Goal: Task Accomplishment & Management: Complete application form

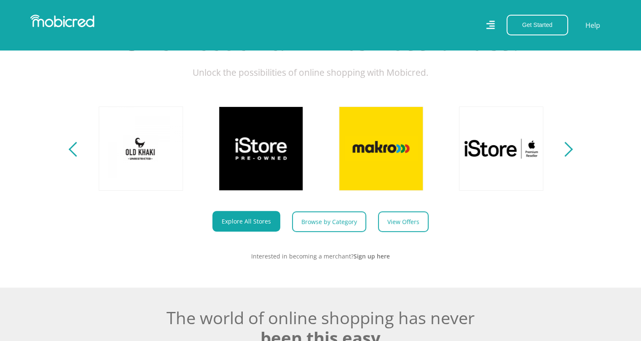
scroll to position [379, 0]
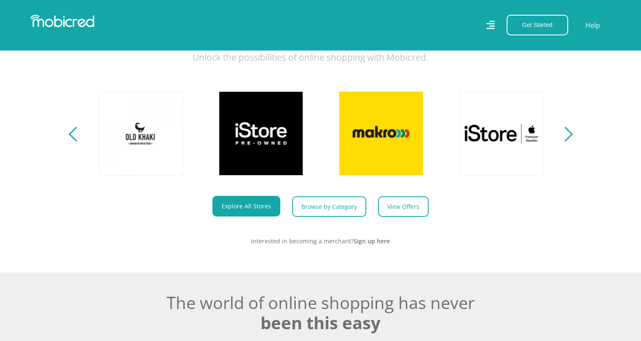
click at [571, 142] on div "Next" at bounding box center [565, 134] width 15 height 15
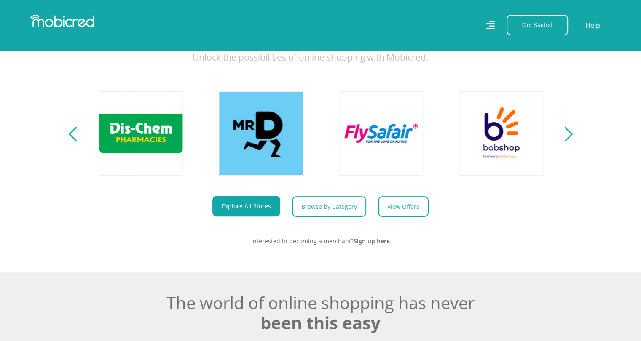
scroll to position [0, 1081]
click at [570, 142] on div "Next" at bounding box center [565, 134] width 15 height 15
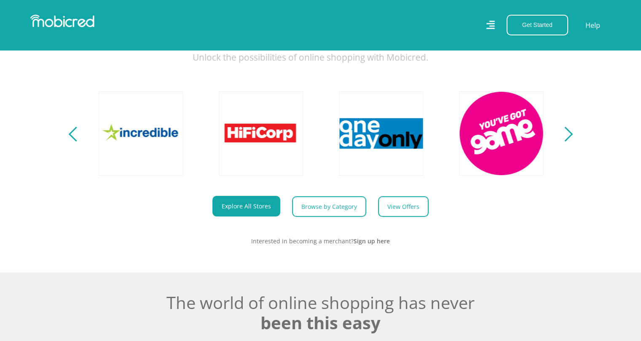
click at [570, 142] on div "Next" at bounding box center [565, 134] width 15 height 15
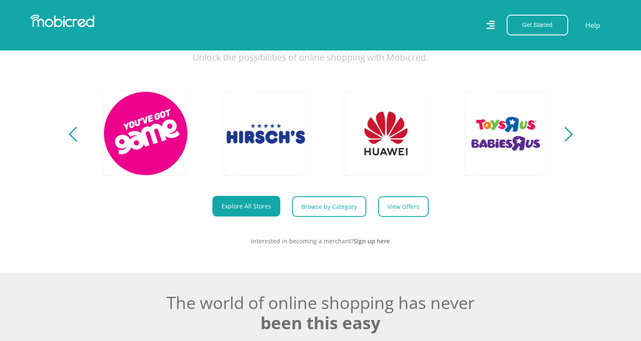
scroll to position [0, 1922]
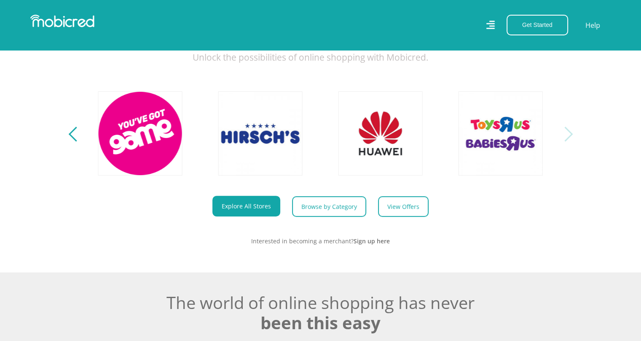
click at [570, 142] on div "Next" at bounding box center [565, 134] width 15 height 15
click at [77, 142] on div "Previous" at bounding box center [75, 134] width 15 height 15
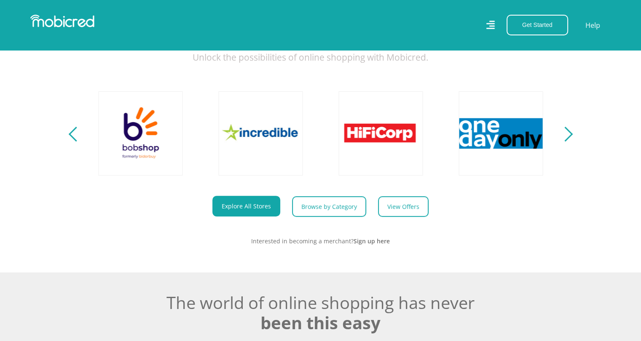
scroll to position [0, 1441]
click at [75, 142] on div "Previous" at bounding box center [75, 134] width 15 height 15
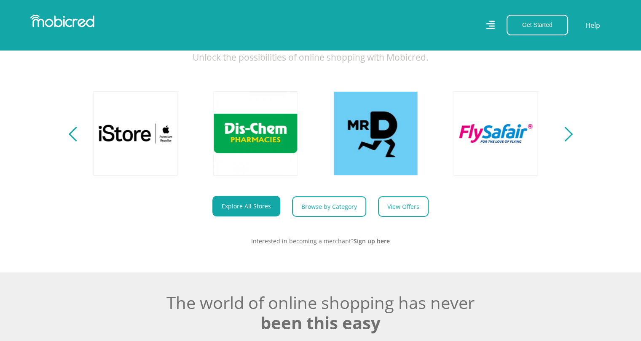
scroll to position [0, 961]
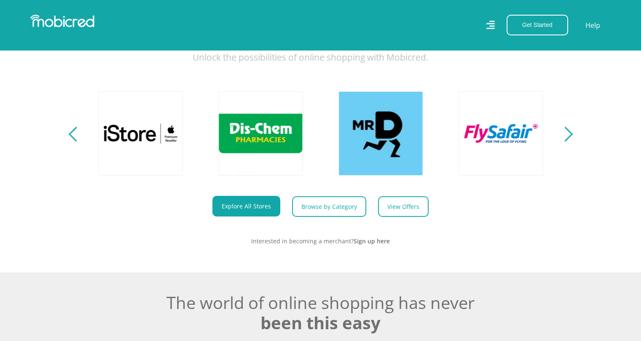
click at [75, 141] on div "Previous" at bounding box center [75, 134] width 15 height 15
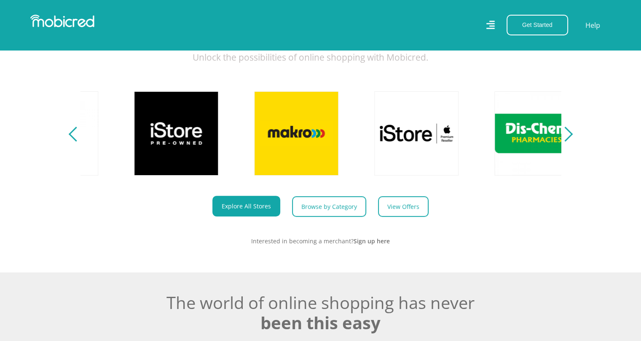
scroll to position [0, 480]
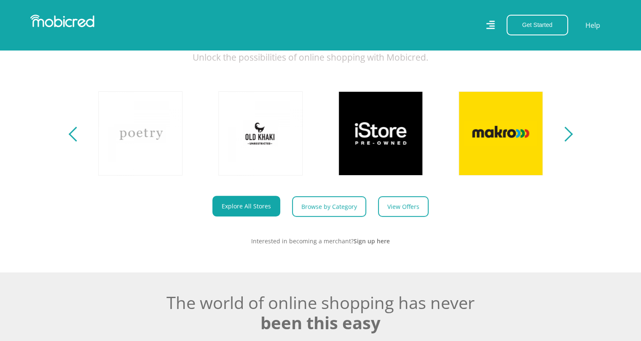
click at [75, 141] on div "Previous" at bounding box center [75, 134] width 15 height 15
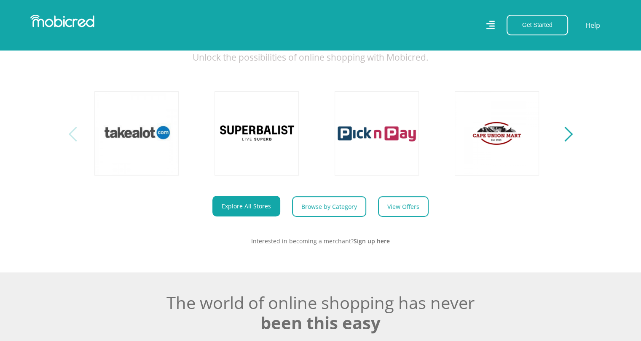
scroll to position [0, 0]
click at [75, 140] on div "Previous" at bounding box center [75, 134] width 15 height 15
click at [72, 140] on div "Previous" at bounding box center [75, 134] width 15 height 15
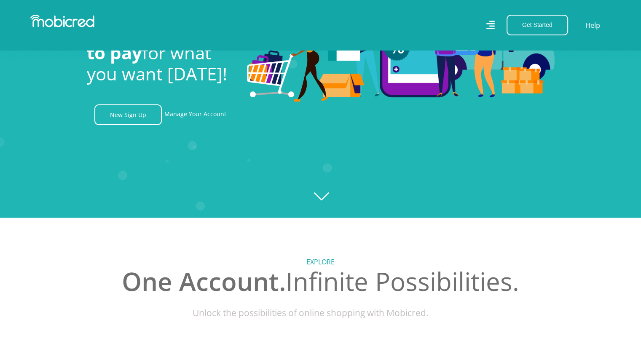
scroll to position [42, 0]
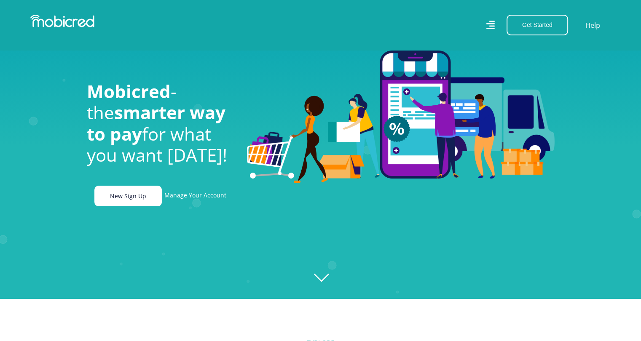
click at [125, 203] on link "New Sign Up" at bounding box center [127, 196] width 67 height 21
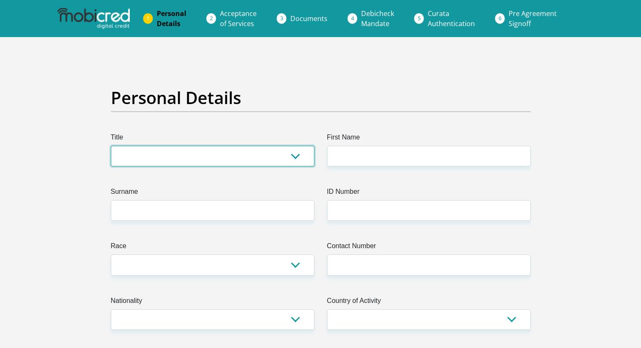
click at [201, 156] on select "Mr Ms Mrs Dr [PERSON_NAME]" at bounding box center [213, 156] width 204 height 21
select select "Ms"
click at [111, 146] on select "Mr Ms Mrs Dr [PERSON_NAME]" at bounding box center [213, 156] width 204 height 21
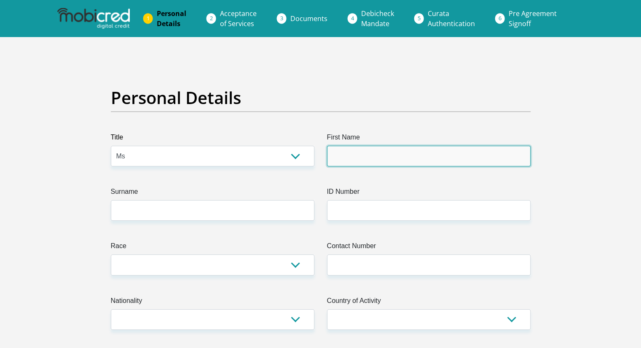
click at [359, 162] on input "First Name" at bounding box center [429, 156] width 204 height 21
type input "Florencenongcele"
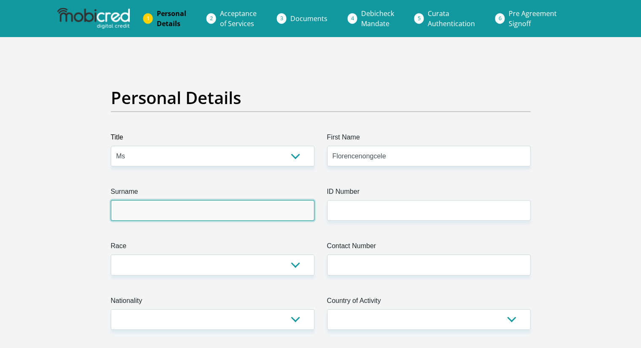
type input "LEGOETE"
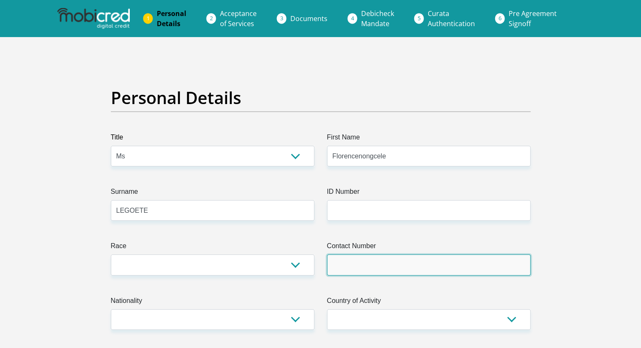
type input "0620529152"
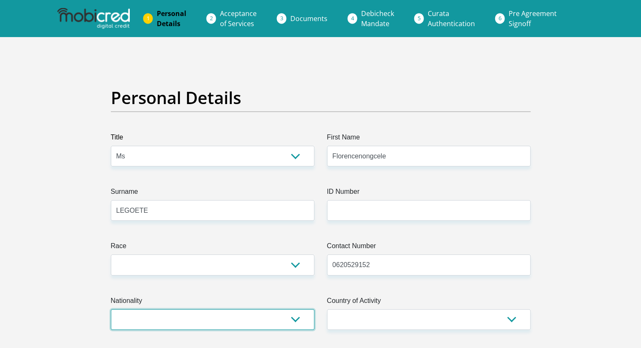
select select "ZAF"
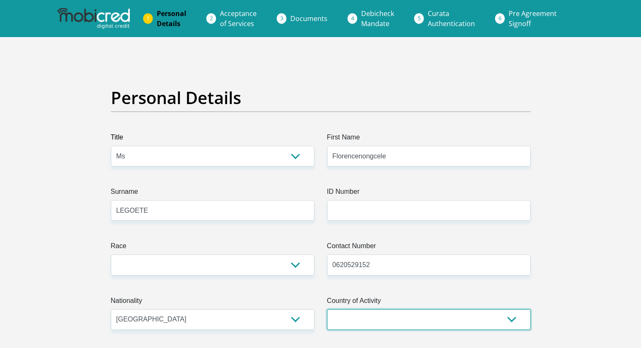
select select "ZAF"
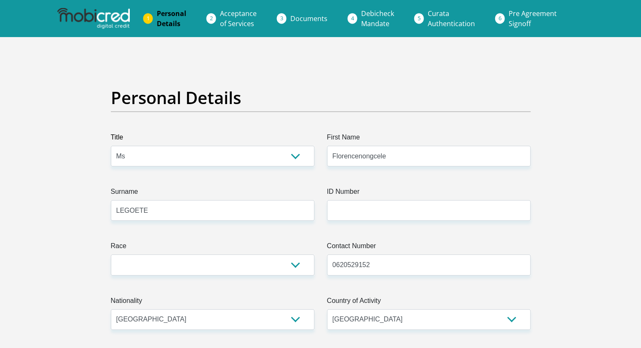
type input "5407 EXT6"
type input "[GEOGRAPHIC_DATA]"
type input "KHUMA"
type input "2551"
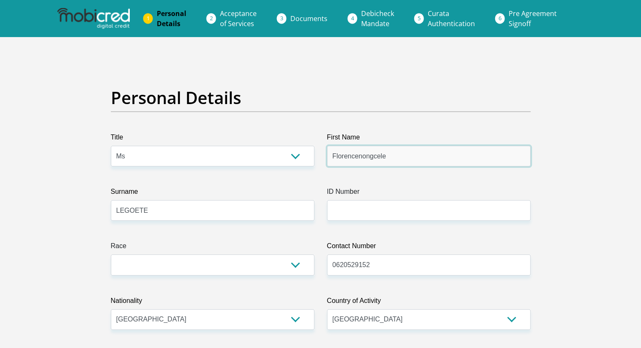
type input "Florencenongcele"
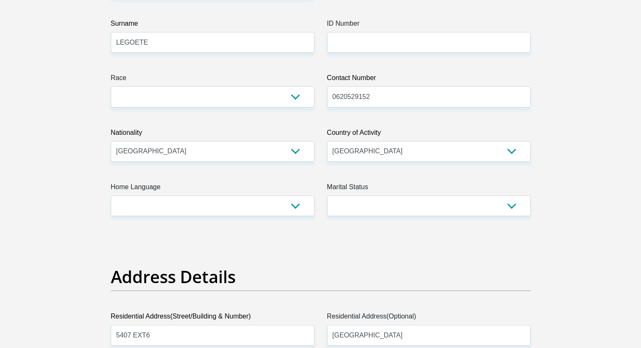
scroll to position [169, 0]
click at [349, 36] on input "ID Number" at bounding box center [429, 42] width 204 height 21
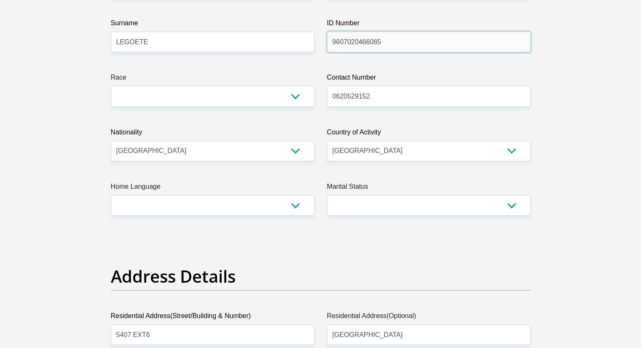
type input "9607020466085"
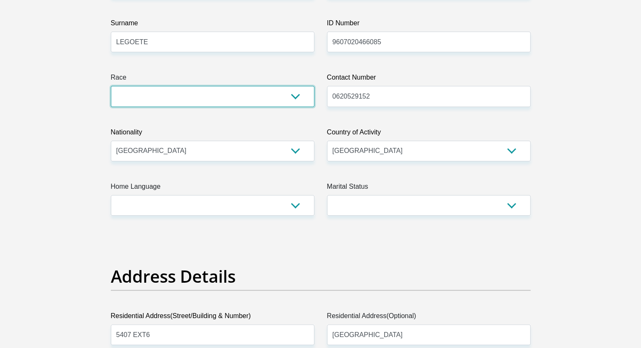
click at [233, 92] on select "Black Coloured Indian White Other" at bounding box center [213, 96] width 204 height 21
select select "1"
click at [111, 86] on select "Black Coloured Indian White Other" at bounding box center [213, 96] width 204 height 21
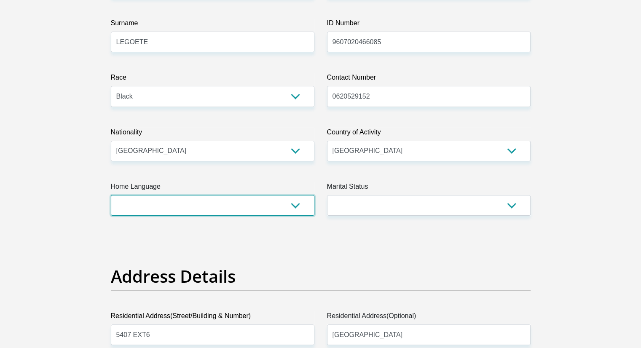
click at [200, 201] on select "Afrikaans English Sepedi South Ndebele Southern Sotho Swati Tsonga Tswana Venda…" at bounding box center [213, 205] width 204 height 21
select select "xho"
click at [111, 195] on select "Afrikaans English Sepedi South Ndebele Southern Sotho Swati Tsonga Tswana Venda…" at bounding box center [213, 205] width 204 height 21
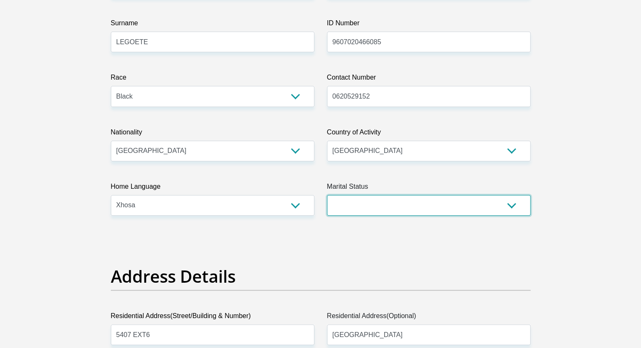
click at [360, 200] on select "Married ANC Single Divorced Widowed Married COP or Customary Law" at bounding box center [429, 205] width 204 height 21
select select "2"
click at [327, 195] on select "Married ANC Single Divorced Widowed Married COP or Customary Law" at bounding box center [429, 205] width 204 height 21
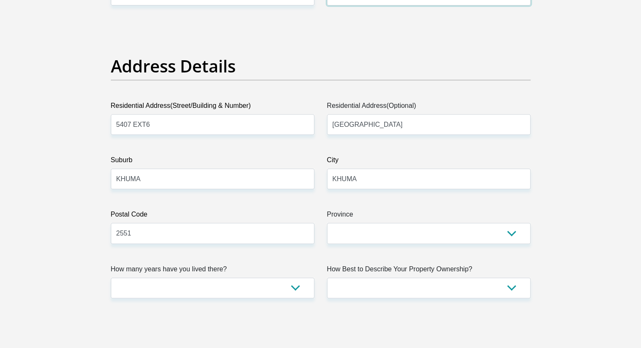
scroll to position [379, 0]
drag, startPoint x: 166, startPoint y: 128, endPoint x: 76, endPoint y: 140, distance: 91.1
type input "[STREET_ADDRESS]"
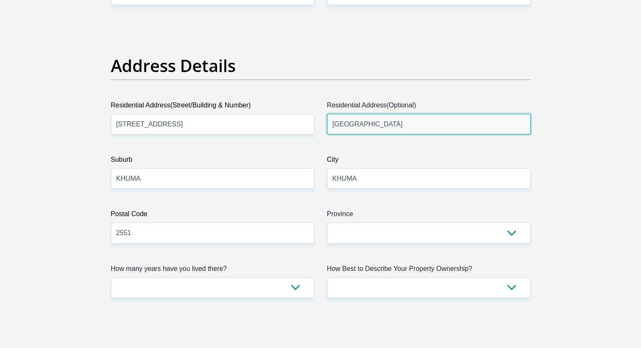
drag, startPoint x: 394, startPoint y: 125, endPoint x: 317, endPoint y: 134, distance: 78.0
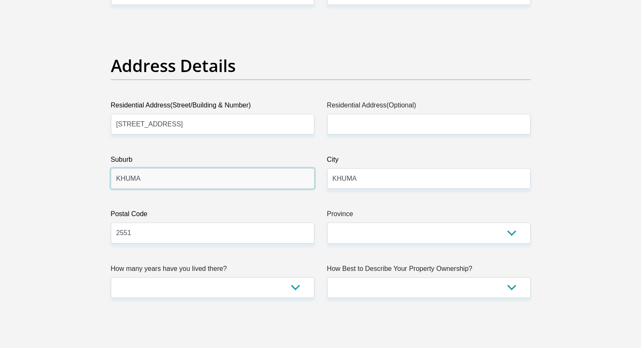
drag, startPoint x: 231, startPoint y: 179, endPoint x: 27, endPoint y: 194, distance: 204.6
type input "erkhurleni"
drag, startPoint x: 344, startPoint y: 193, endPoint x: 370, endPoint y: 188, distance: 26.5
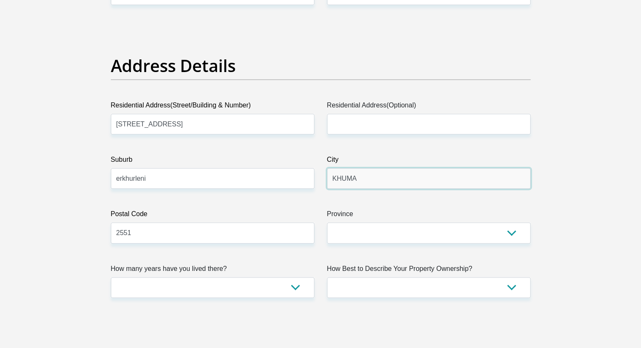
drag, startPoint x: 357, startPoint y: 187, endPoint x: 329, endPoint y: 187, distance: 28.7
click at [329, 187] on input "KHUMA" at bounding box center [429, 178] width 204 height 21
type input "[GEOGRAPHIC_DATA]"
click at [149, 235] on input "2551" at bounding box center [213, 233] width 204 height 21
type input "2"
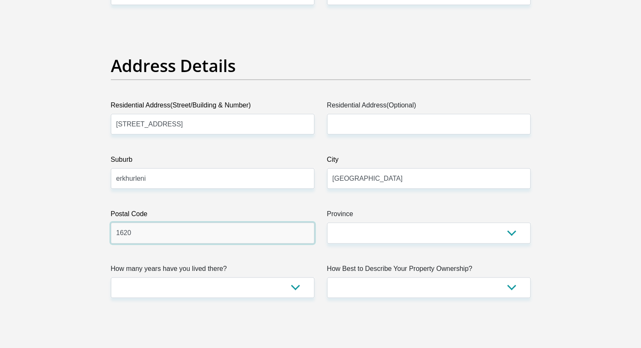
type input "1620"
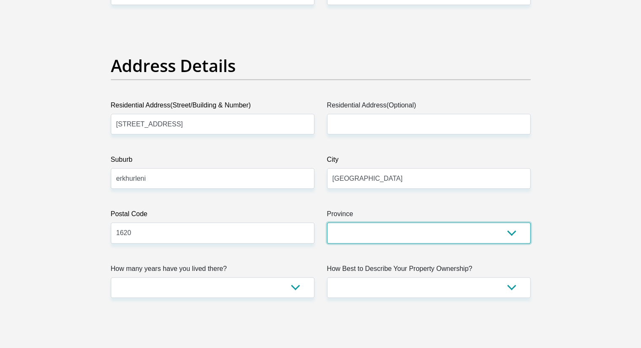
click at [336, 233] on select "Eastern Cape Free State [GEOGRAPHIC_DATA] [GEOGRAPHIC_DATA][DATE] [GEOGRAPHIC_D…" at bounding box center [429, 233] width 204 height 21
select select "Gauteng"
click at [327, 223] on select "Eastern Cape Free State [GEOGRAPHIC_DATA] [GEOGRAPHIC_DATA][DATE] [GEOGRAPHIC_D…" at bounding box center [429, 233] width 204 height 21
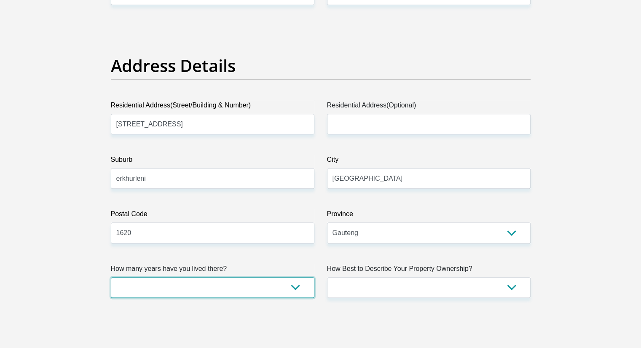
click at [250, 287] on select "less than 1 year 1-3 years 3-5 years 5+ years" at bounding box center [213, 287] width 204 height 21
select select "0"
click at [111, 277] on select "less than 1 year 1-3 years 3-5 years 5+ years" at bounding box center [213, 287] width 204 height 21
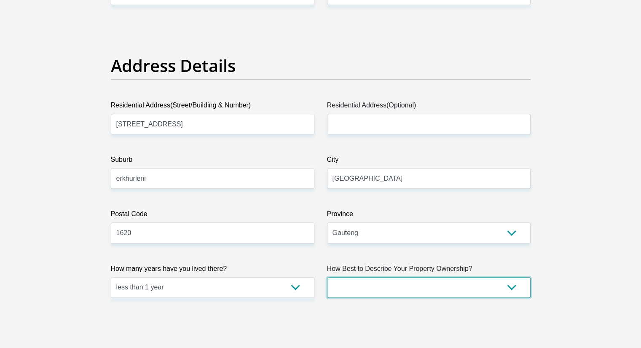
click at [400, 282] on select "Owned Rented Family Owned Company Dwelling" at bounding box center [429, 287] width 204 height 21
select select "Rented"
click at [327, 277] on select "Owned Rented Family Owned Company Dwelling" at bounding box center [429, 287] width 204 height 21
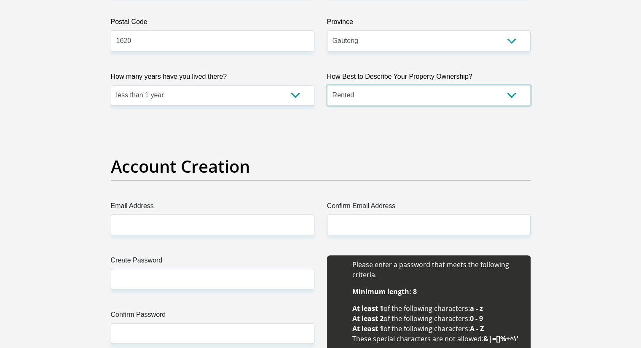
scroll to position [590, 0]
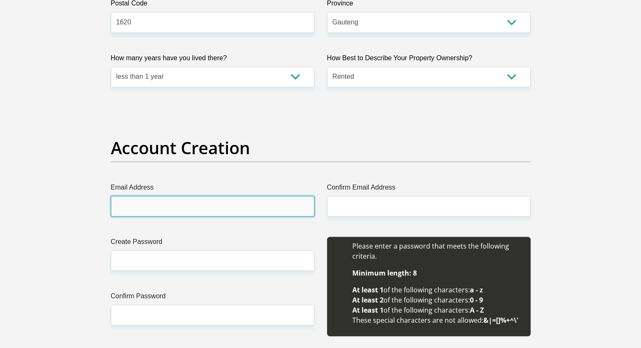
click at [228, 207] on input "Email Address" at bounding box center [213, 206] width 204 height 21
type input "[EMAIL_ADDRESS][DOMAIN_NAME]"
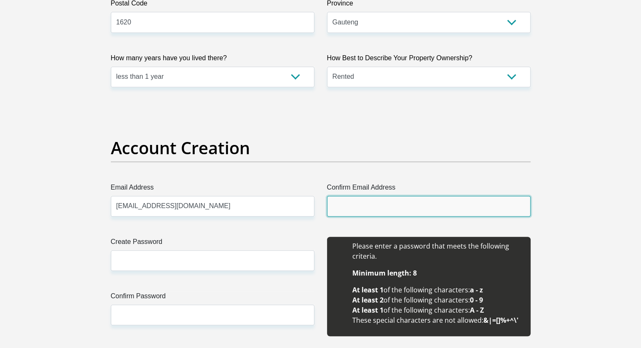
type input "[EMAIL_ADDRESS][DOMAIN_NAME]"
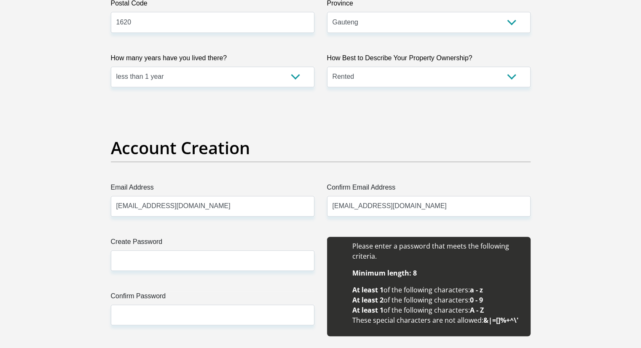
type input "[PERSON_NAME]"
type input "LEGOETE"
type input "0620529152"
click at [227, 260] on input "Create Password" at bounding box center [213, 260] width 204 height 21
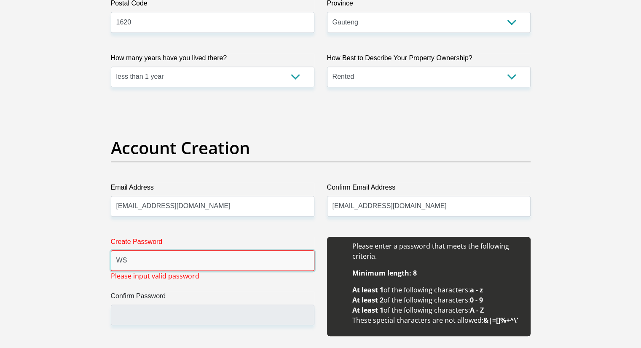
type input "W"
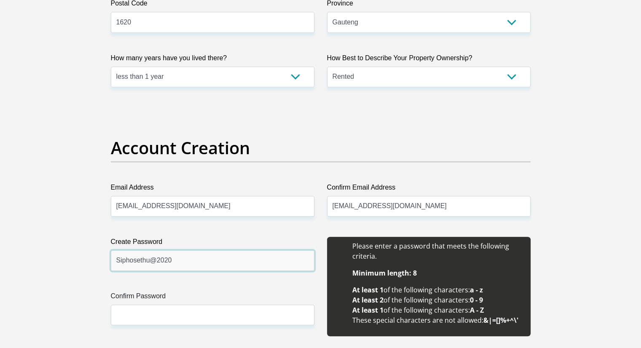
type input "Siphosethu@2020"
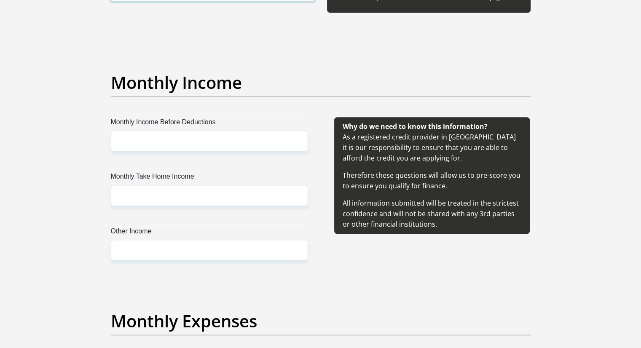
scroll to position [927, 0]
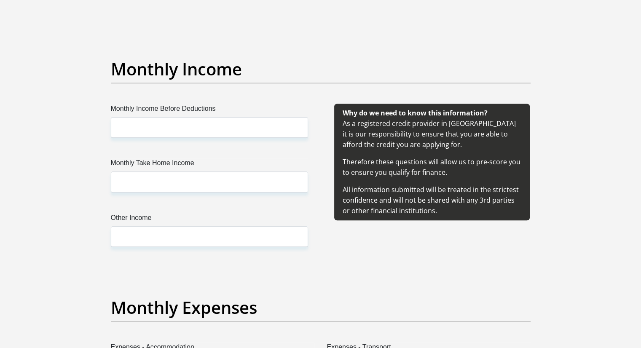
type input "Siphosethu@2020"
click at [217, 130] on input "Monthly Income Before Deductions" at bounding box center [209, 127] width 197 height 21
type input "7000"
type input "6930"
type input "0"
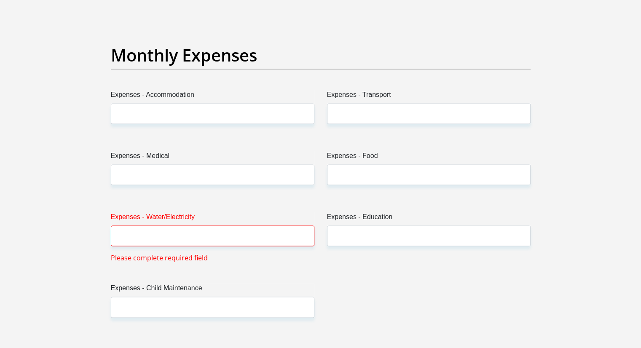
scroll to position [1180, 0]
type input "560"
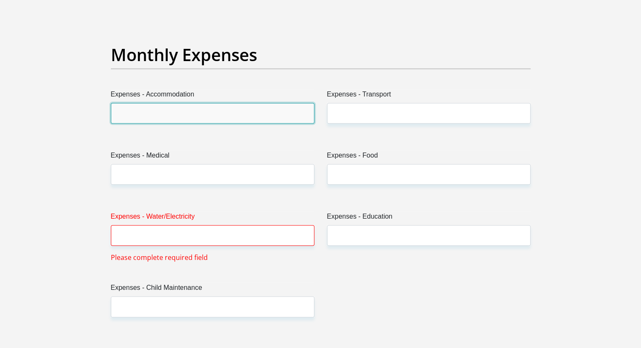
click at [214, 111] on input "Expenses - Accommodation" at bounding box center [213, 113] width 204 height 21
type input "1500"
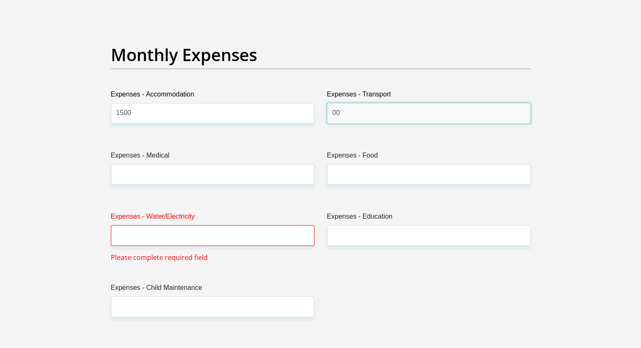
type input "00"
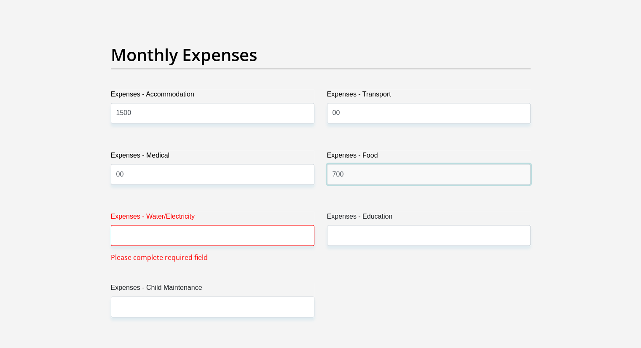
type input "700"
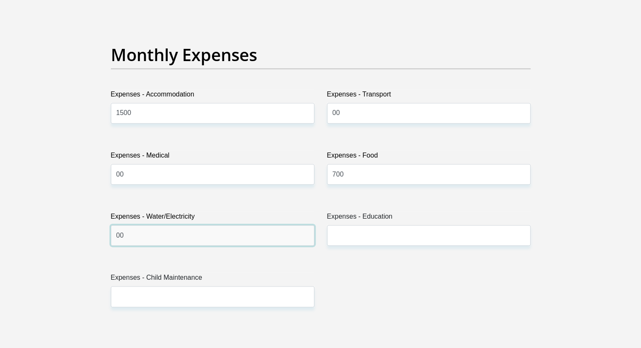
type input "00"
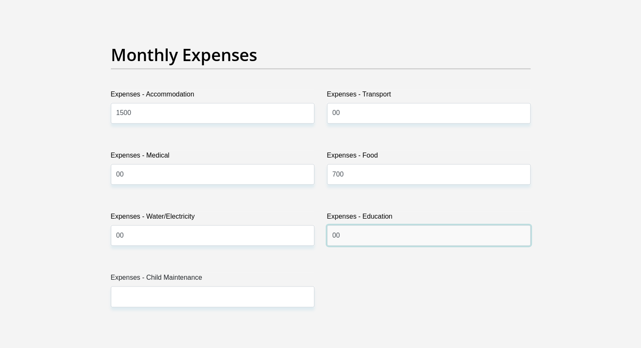
type input "00"
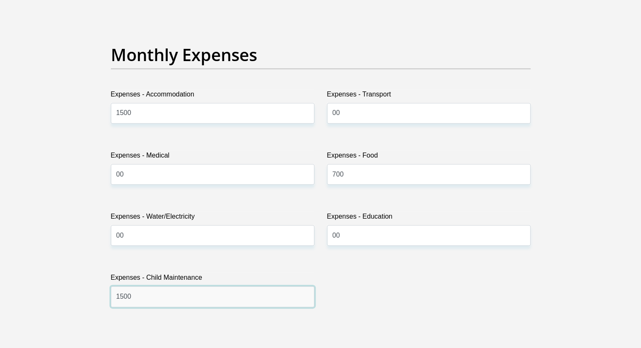
type input "1500"
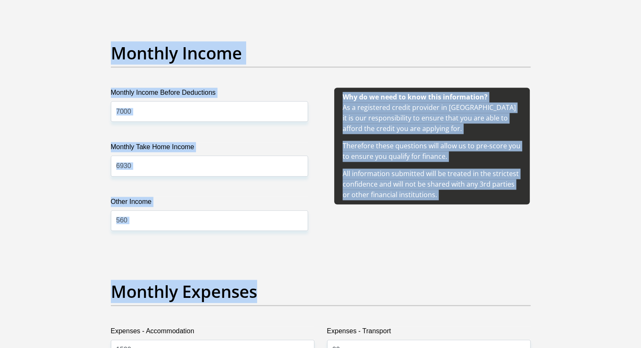
scroll to position [881, 0]
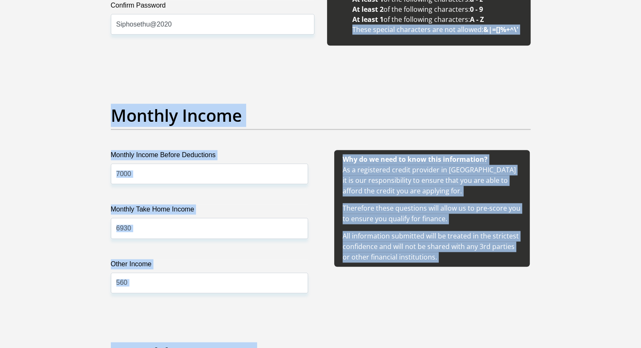
drag, startPoint x: 530, startPoint y: 37, endPoint x: 596, endPoint y: 20, distance: 68.3
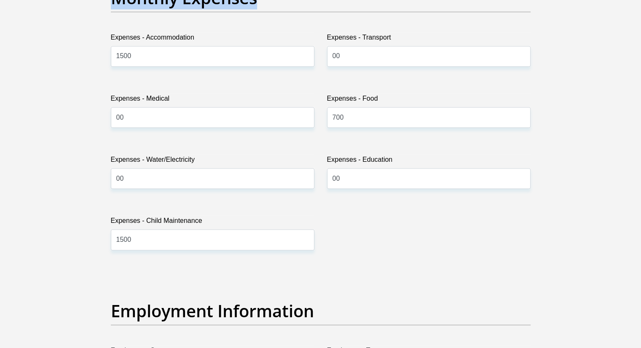
scroll to position [1243, 0]
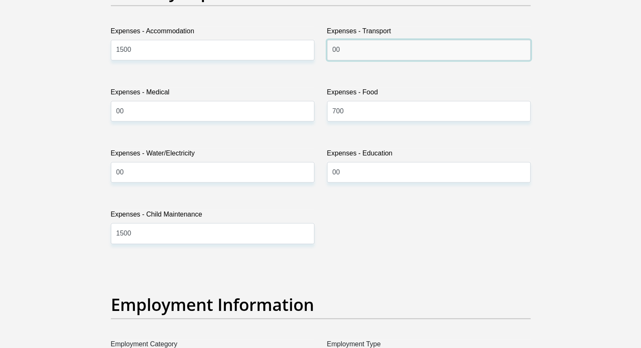
click at [355, 55] on input "00" at bounding box center [429, 50] width 204 height 21
type input "0"
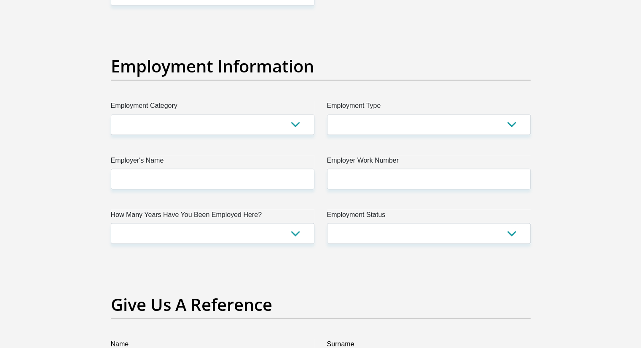
scroll to position [1482, 0]
type input "300"
click at [287, 131] on select "AGRICULTURE ALCOHOL & TOBACCO CONSTRUCTION MATERIALS METALLURGY EQUIPMENT FOR R…" at bounding box center [213, 124] width 204 height 21
select select "71"
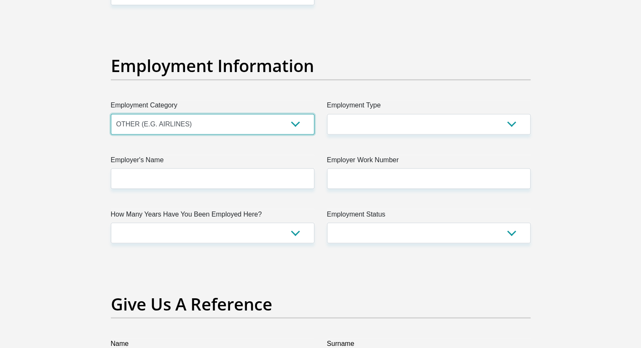
click at [111, 114] on select "AGRICULTURE ALCOHOL & TOBACCO CONSTRUCTION MATERIALS METALLURGY EQUIPMENT FOR R…" at bounding box center [213, 124] width 204 height 21
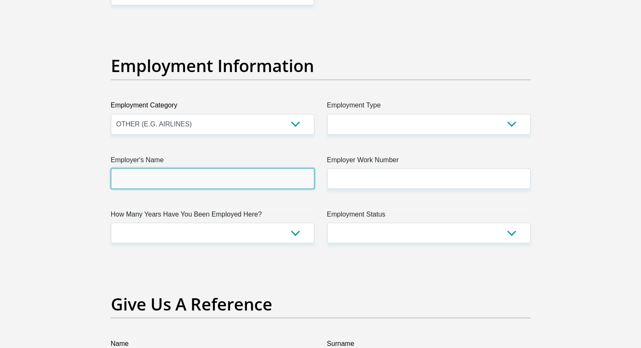
click at [174, 179] on input "Employer's Name" at bounding box center [213, 178] width 204 height 21
click at [174, 179] on input "S" at bounding box center [213, 178] width 204 height 21
type input "S"
type input "SITA"
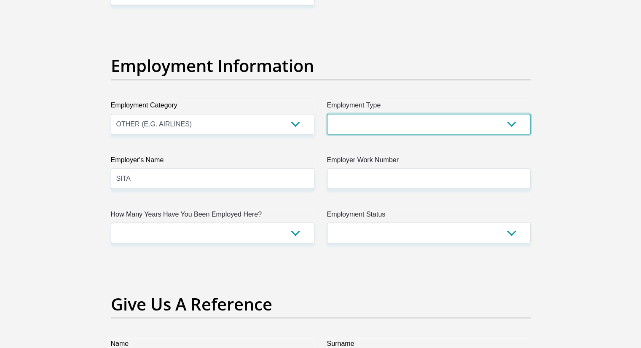
click at [441, 125] on select "College/Lecturer Craft Seller Creative Driver Executive Farmer Forces - Non Com…" at bounding box center [429, 124] width 204 height 21
select select "Unknown/Other"
click at [327, 114] on select "College/Lecturer Craft Seller Creative Driver Executive Farmer Forces - Non Com…" at bounding box center [429, 124] width 204 height 21
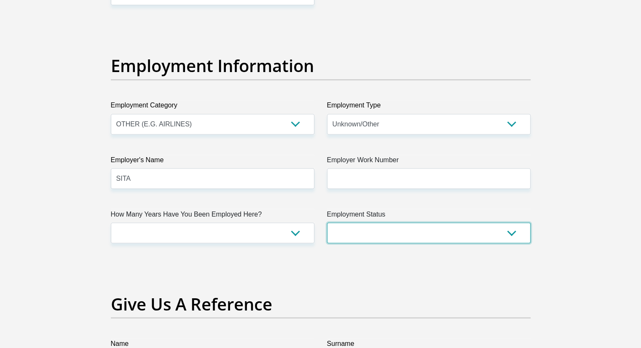
click at [387, 234] on select "Permanent/Full-time Part-time/Casual [DEMOGRAPHIC_DATA] Worker Self-Employed Ho…" at bounding box center [429, 233] width 204 height 21
select select "1"
click at [327, 223] on select "Permanent/Full-time Part-time/Casual [DEMOGRAPHIC_DATA] Worker Self-Employed Ho…" at bounding box center [429, 233] width 204 height 21
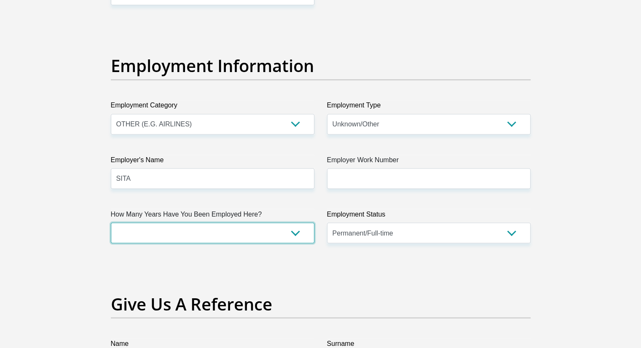
click at [281, 228] on select "less than 1 year 1-3 years 3-5 years 5+ years" at bounding box center [213, 233] width 204 height 21
select select "6"
click at [111, 223] on select "less than 1 year 1-3 years 3-5 years 5+ years" at bounding box center [213, 233] width 204 height 21
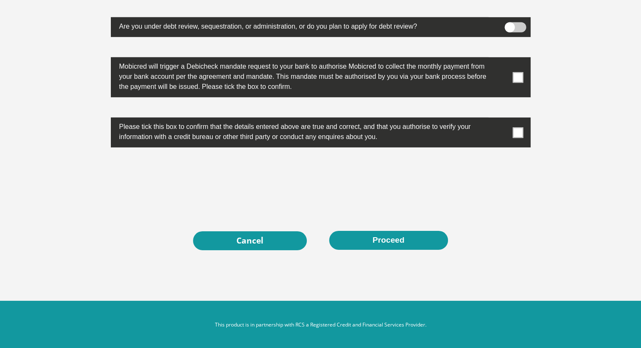
scroll to position [2674, 0]
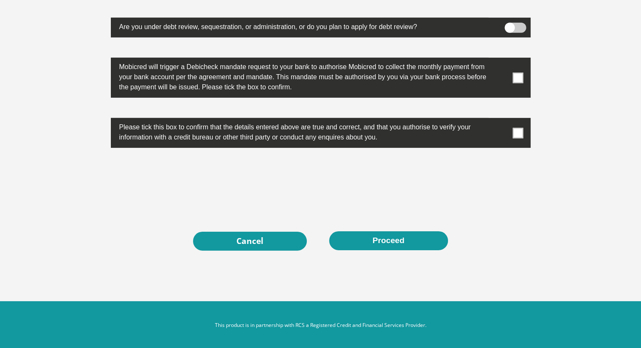
click at [513, 141] on label at bounding box center [321, 133] width 420 height 30
click at [501, 120] on input "checkbox" at bounding box center [501, 120] width 0 height 0
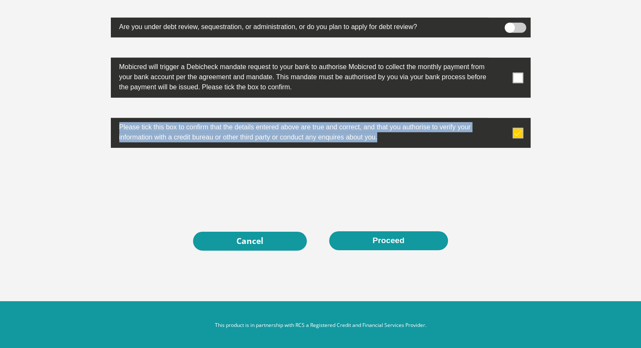
drag, startPoint x: 513, startPoint y: 141, endPoint x: 520, endPoint y: 81, distance: 59.8
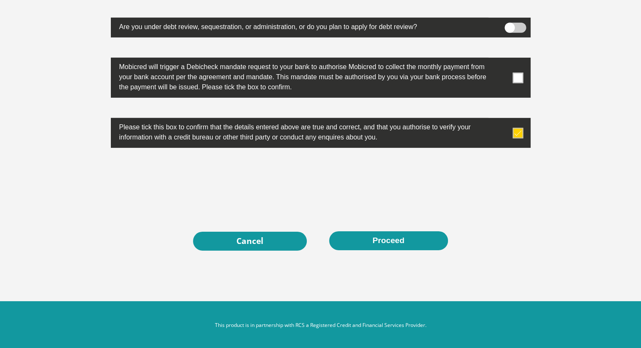
click at [520, 81] on label at bounding box center [321, 78] width 420 height 40
click at [501, 60] on input "checkbox" at bounding box center [501, 60] width 0 height 0
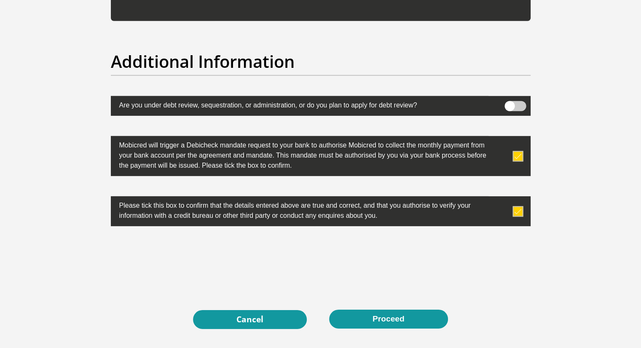
scroll to position [2596, 0]
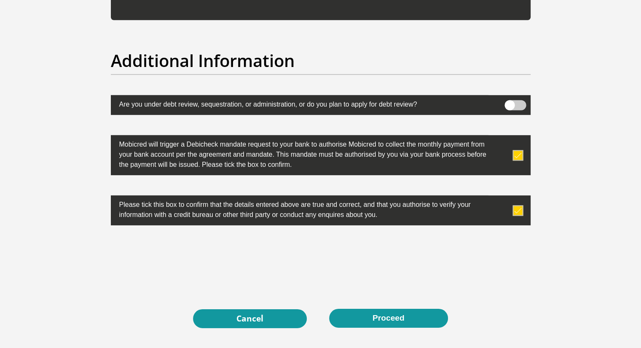
click at [513, 100] on span at bounding box center [514, 105] width 21 height 10
click at [510, 102] on input "checkbox" at bounding box center [510, 102] width 0 height 0
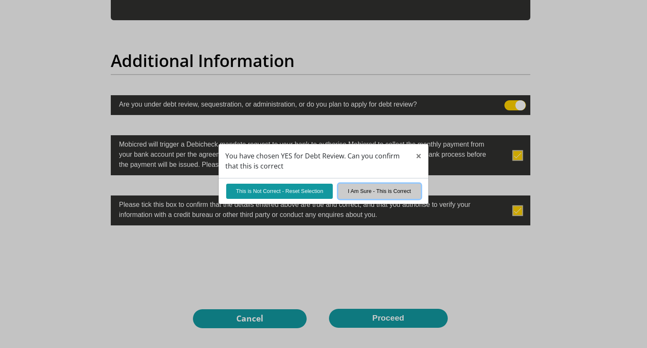
click at [364, 194] on button "I Am Sure - This is Correct" at bounding box center [379, 191] width 83 height 15
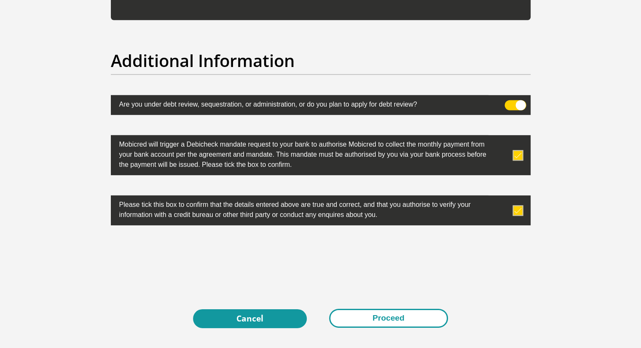
click at [386, 325] on button "Proceed" at bounding box center [388, 318] width 119 height 19
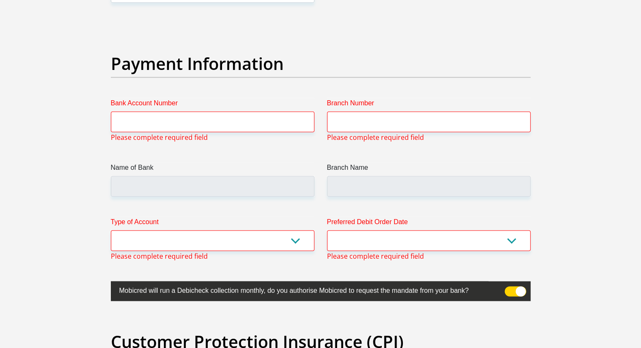
scroll to position [1911, 0]
